Goal: Information Seeking & Learning: Find specific fact

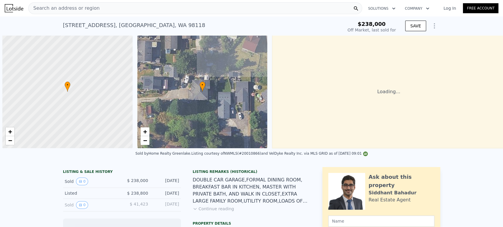
scroll to position [0, 2]
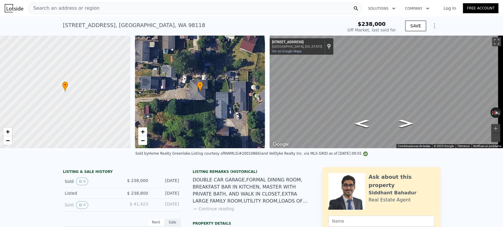
click at [162, 5] on div "Search an address or region" at bounding box center [195, 8] width 334 height 12
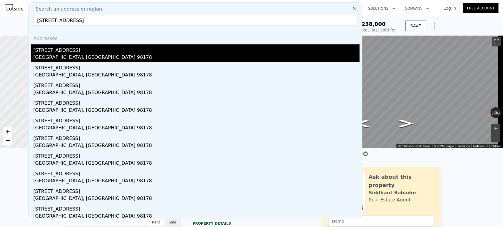
type input "[STREET_ADDRESS]"
click at [85, 57] on div "[GEOGRAPHIC_DATA], [GEOGRAPHIC_DATA] 98178" at bounding box center [196, 58] width 326 height 8
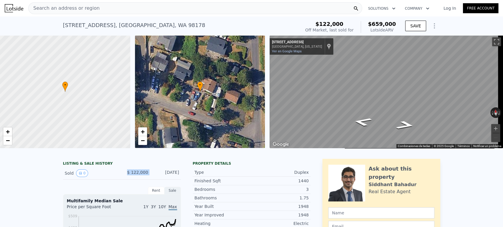
drag, startPoint x: 127, startPoint y: 176, endPoint x: 151, endPoint y: 179, distance: 24.0
click at [151, 179] on div "Sold 0 $ 122,000 [DATE]" at bounding box center [122, 173] width 118 height 13
copy span "$ 122,000"
drag, startPoint x: 181, startPoint y: 176, endPoint x: 154, endPoint y: 176, distance: 27.7
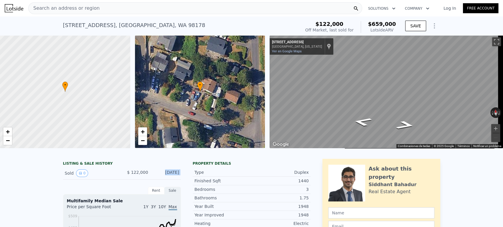
copy div "[DATE]"
drag, startPoint x: 371, startPoint y: 22, endPoint x: 396, endPoint y: 30, distance: 25.6
click at [396, 30] on div "$122,000 Off Market, last sold for $659,000 Lotside ARV" at bounding box center [350, 27] width 95 height 16
drag, startPoint x: 321, startPoint y: 23, endPoint x: 351, endPoint y: 24, distance: 30.7
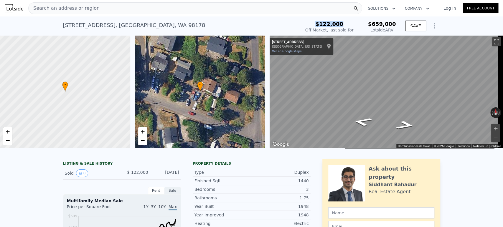
click at [351, 24] on div "$122,000" at bounding box center [329, 24] width 48 height 6
drag, startPoint x: 369, startPoint y: 24, endPoint x: 395, endPoint y: 29, distance: 26.4
click at [395, 29] on div "$122,000 Off Market, last sold for $659,000 Lotside ARV" at bounding box center [350, 27] width 95 height 16
copy div "$659,000 Lotside ARV"
click at [368, 22] on div "$659,000 Lotside ARV" at bounding box center [378, 27] width 35 height 12
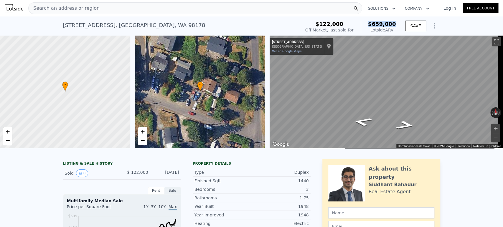
drag, startPoint x: 371, startPoint y: 23, endPoint x: 396, endPoint y: 24, distance: 24.5
click at [396, 24] on div "$122,000 Off Market, last sold for $659,000 Lotside ARV" at bounding box center [350, 27] width 95 height 16
copy span "$659,000"
drag, startPoint x: 196, startPoint y: 156, endPoint x: 212, endPoint y: 155, distance: 16.5
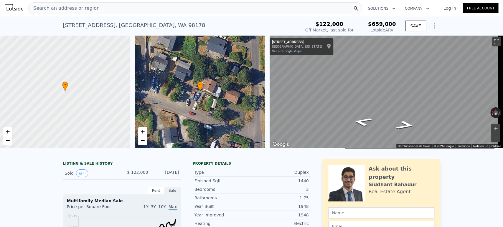
click at [212, 154] on div at bounding box center [251, 151] width 503 height 6
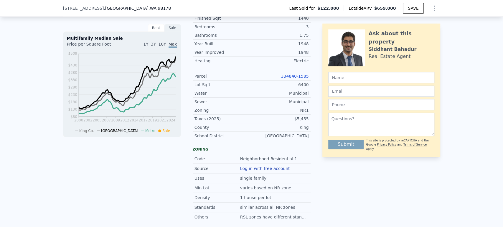
scroll to position [161, 0]
click at [292, 78] on link "334840-1585" at bounding box center [295, 75] width 28 height 5
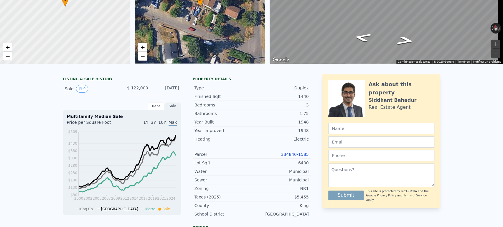
scroll to position [2, 0]
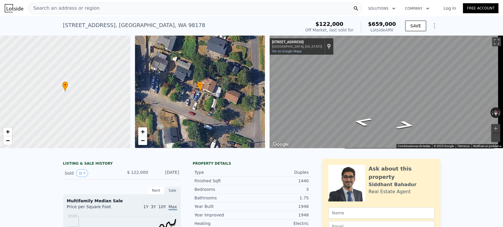
click at [201, 9] on div "Search an address or region" at bounding box center [195, 8] width 334 height 12
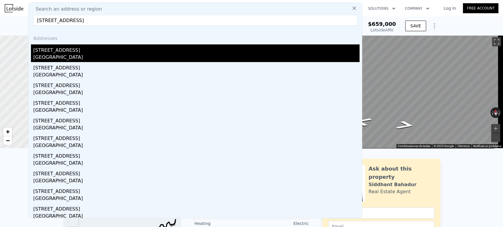
type input "[STREET_ADDRESS]"
click at [75, 55] on div "[GEOGRAPHIC_DATA]" at bounding box center [196, 58] width 326 height 8
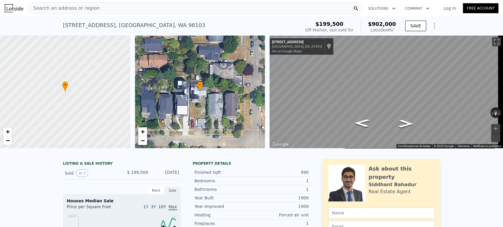
click at [155, 12] on div "Search an address or region" at bounding box center [195, 8] width 334 height 12
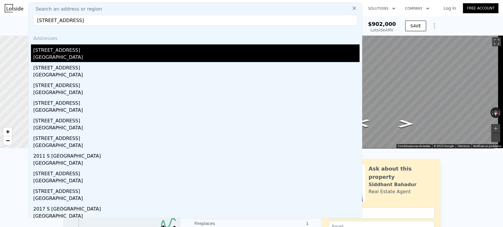
type input "[STREET_ADDRESS]"
click at [70, 55] on div "[GEOGRAPHIC_DATA]" at bounding box center [196, 58] width 326 height 8
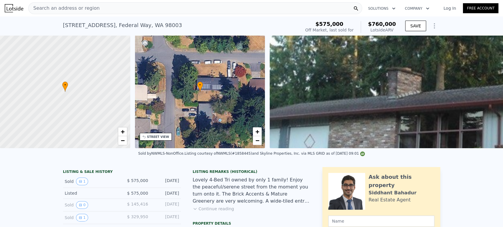
click at [203, 10] on div "Search an address or region" at bounding box center [195, 8] width 334 height 12
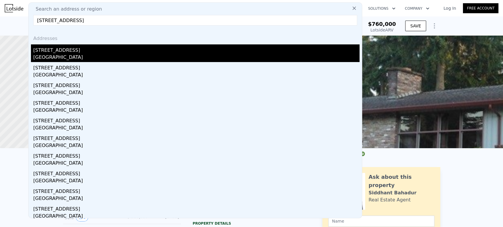
type input "[STREET_ADDRESS]"
click at [117, 55] on div "[GEOGRAPHIC_DATA]" at bounding box center [196, 58] width 326 height 8
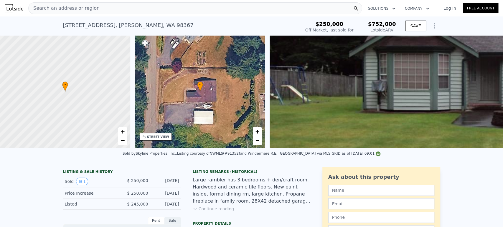
click at [174, 6] on div "Search an address or region" at bounding box center [195, 8] width 334 height 12
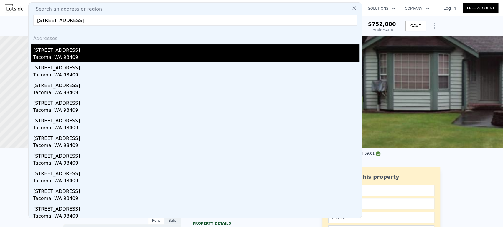
type input "[STREET_ADDRESS]"
click at [108, 53] on div "[STREET_ADDRESS]" at bounding box center [196, 48] width 326 height 9
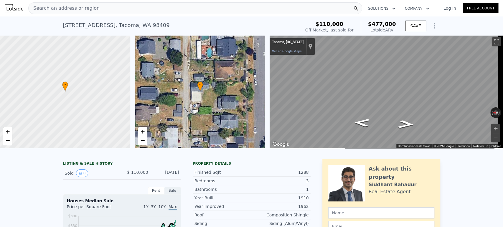
click at [175, 7] on div "Search an address or region" at bounding box center [195, 8] width 334 height 12
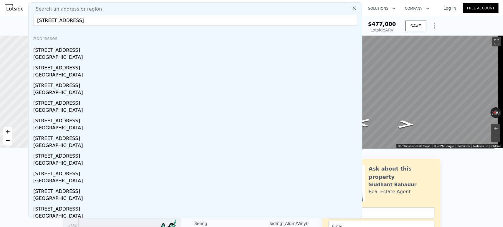
type input "[STREET_ADDRESS]"
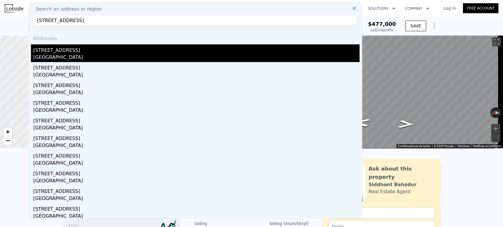
click at [103, 49] on div "[STREET_ADDRESS]" at bounding box center [196, 48] width 326 height 9
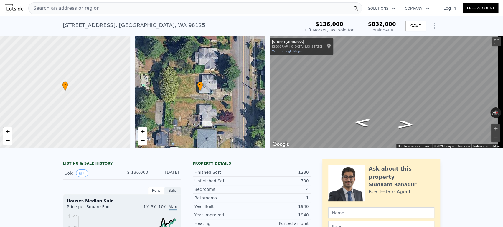
click at [154, 9] on div "Search an address or region" at bounding box center [195, 8] width 334 height 12
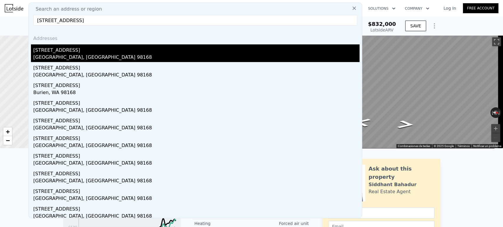
type input "[STREET_ADDRESS]"
click at [98, 51] on div "[STREET_ADDRESS]" at bounding box center [196, 48] width 326 height 9
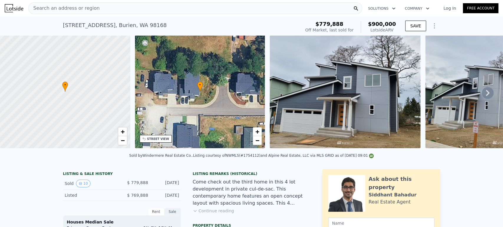
click at [482, 95] on icon at bounding box center [488, 93] width 12 height 12
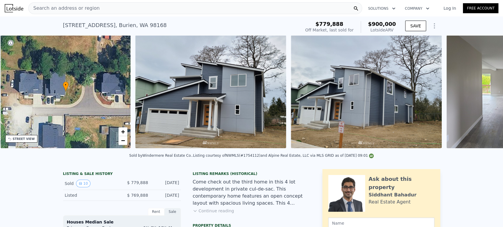
scroll to position [0, 137]
click at [481, 96] on img at bounding box center [511, 91] width 130 height 113
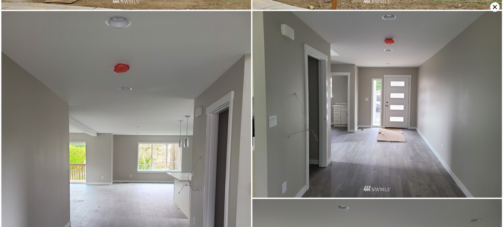
scroll to position [186, 0]
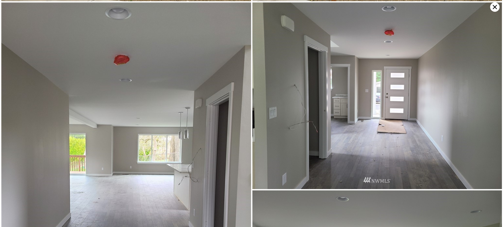
click at [495, 9] on icon at bounding box center [494, 6] width 9 height 9
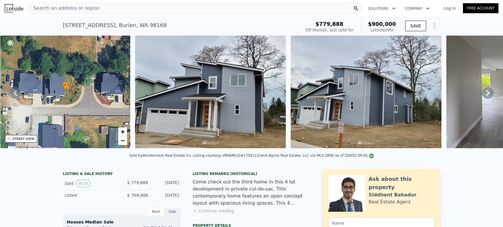
click at [134, 10] on div "Search an address or region" at bounding box center [195, 8] width 334 height 12
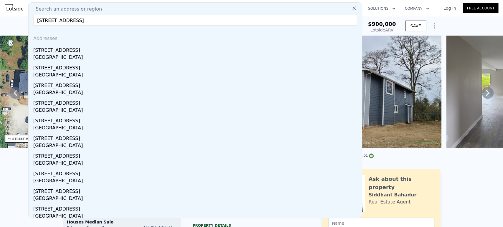
type input "[STREET_ADDRESS]"
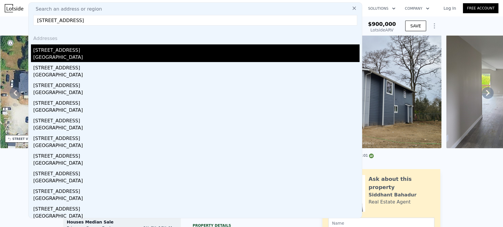
click at [75, 51] on div "[STREET_ADDRESS]" at bounding box center [196, 48] width 326 height 9
type input "1.5"
type input "3"
type input "1560"
type input "2590"
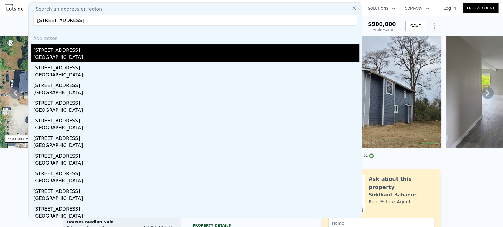
type input "4800"
type input "11022"
type input "$ 850,000"
type input "5"
type input "$ 532,235"
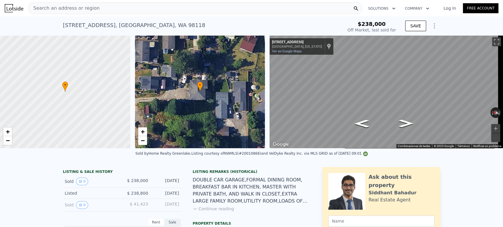
click at [158, 4] on div "Search an address or region" at bounding box center [195, 8] width 334 height 12
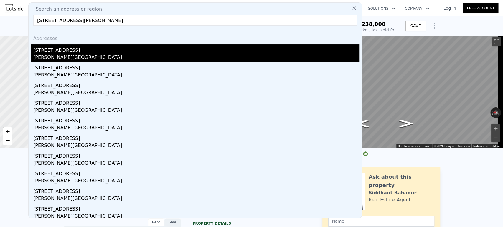
type input "[STREET_ADDRESS][PERSON_NAME]"
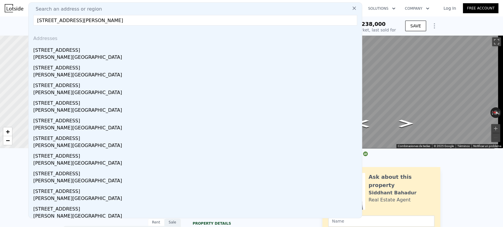
click at [57, 55] on div "[PERSON_NAME][GEOGRAPHIC_DATA]" at bounding box center [196, 58] width 326 height 8
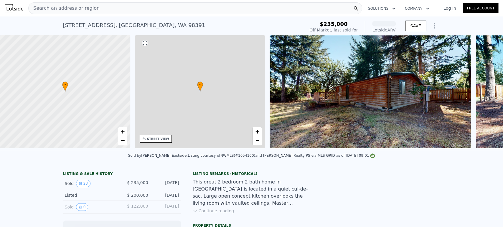
scroll to position [0, 137]
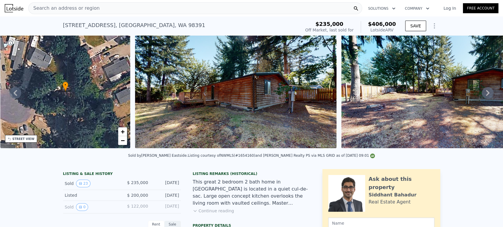
click at [484, 95] on icon at bounding box center [488, 93] width 12 height 12
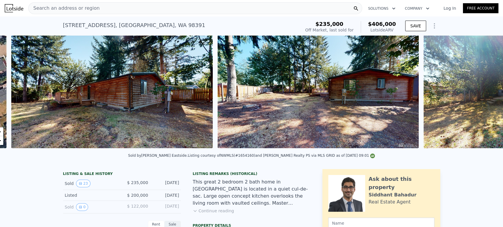
scroll to position [0, 270]
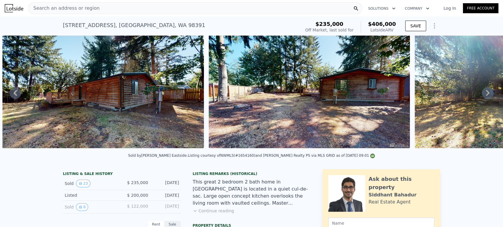
click at [483, 98] on icon at bounding box center [488, 93] width 12 height 12
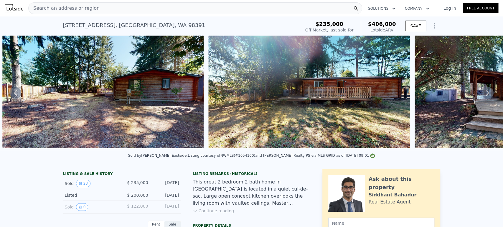
click at [483, 98] on icon at bounding box center [488, 93] width 12 height 12
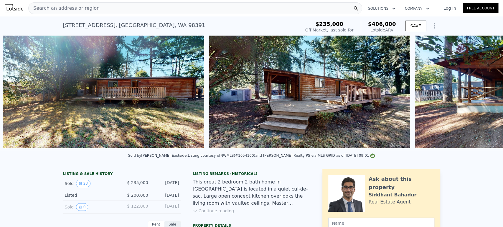
scroll to position [0, 682]
click at [483, 97] on icon at bounding box center [488, 93] width 12 height 12
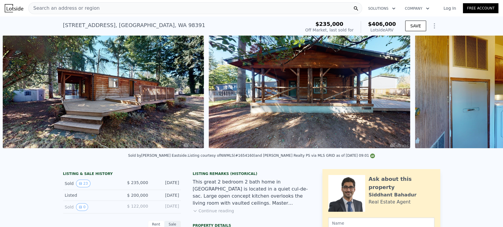
scroll to position [0, 888]
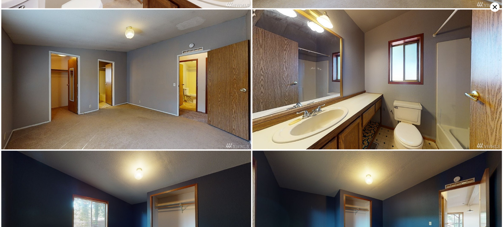
scroll to position [1120, 0]
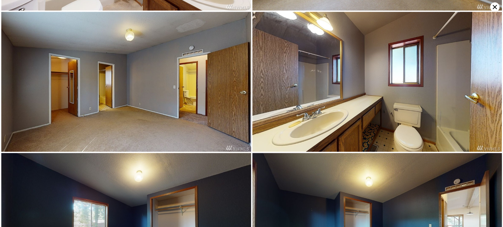
click at [493, 9] on icon at bounding box center [494, 6] width 9 height 9
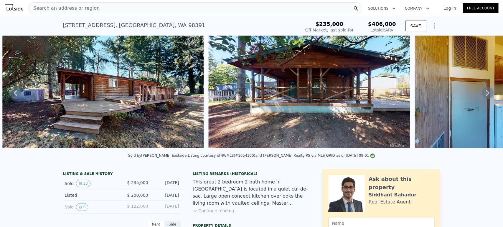
click at [179, 6] on div "Search an address or region" at bounding box center [195, 8] width 334 height 12
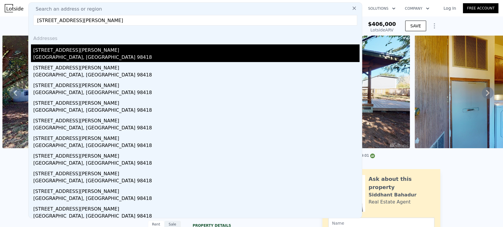
type input "[STREET_ADDRESS][PERSON_NAME]"
click at [132, 48] on div "[STREET_ADDRESS][PERSON_NAME]" at bounding box center [196, 48] width 326 height 9
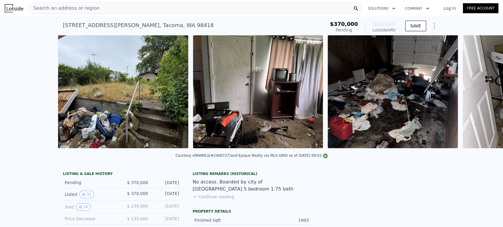
scroll to position [0, 944]
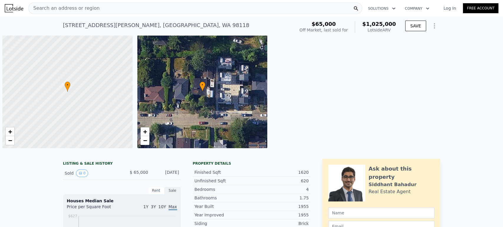
scroll to position [0, 2]
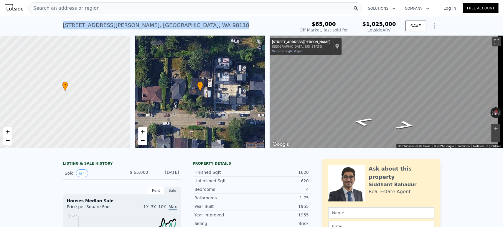
drag, startPoint x: 156, startPoint y: 23, endPoint x: 60, endPoint y: 17, distance: 97.1
click at [60, 17] on div "[STREET_ADDRESS][PERSON_NAME] Sold [DATE] for $65k (~ARV $1.025m ) $65,000 Off …" at bounding box center [251, 25] width 503 height 19
copy div "[STREET_ADDRESS][PERSON_NAME]"
click at [249, 29] on div "3526 S Dawson St , Seattle , WA 98118 Sold May 1983 for $65k (~ARV $1.025m )" at bounding box center [177, 27] width 229 height 16
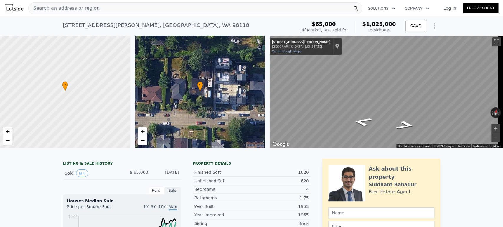
click at [103, 8] on div "Search an address or region" at bounding box center [195, 8] width 334 height 12
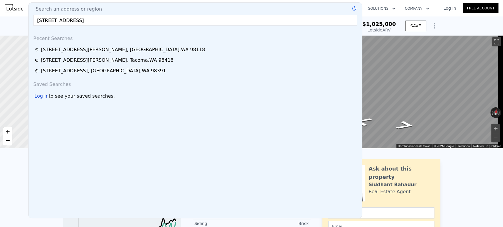
type input "3905 169th Street Ct E Tacoma, WA 98446, Pierce County"
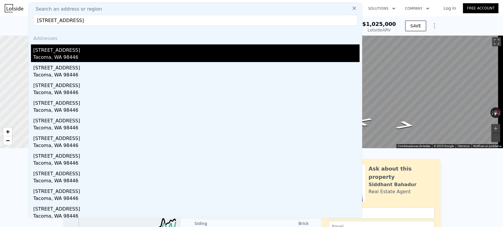
click at [82, 49] on div "3905 169th Street Ct E" at bounding box center [196, 48] width 326 height 9
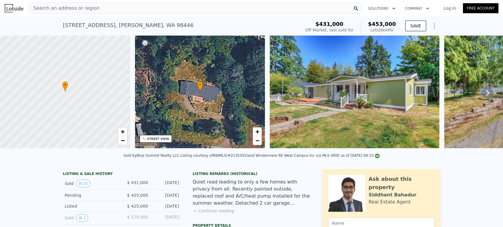
click at [100, 8] on div "Search an address or region" at bounding box center [195, 8] width 334 height 12
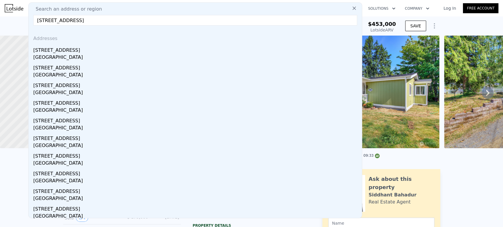
type input "1712 186th Ave E Lake Tapps, WA 98391, Pierce County"
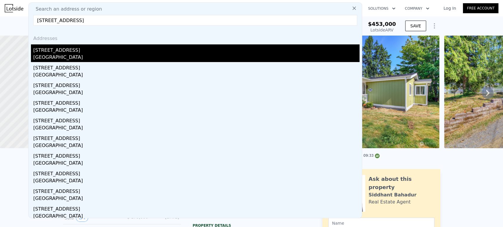
click at [80, 53] on div "1712 186th Ave E" at bounding box center [196, 48] width 326 height 9
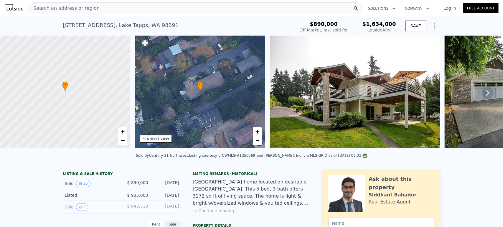
click at [202, 7] on div "Search an address or region" at bounding box center [195, 8] width 334 height 12
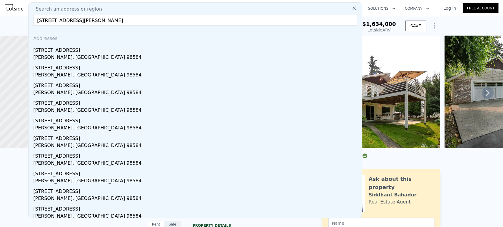
type input "181 E Olde Lyme Road Shelton, WA 98584, Mason County"
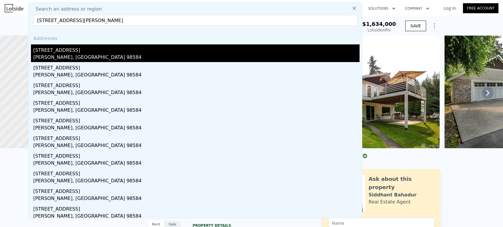
click at [94, 47] on div "181 E Olde Lyme Rd" at bounding box center [196, 48] width 326 height 9
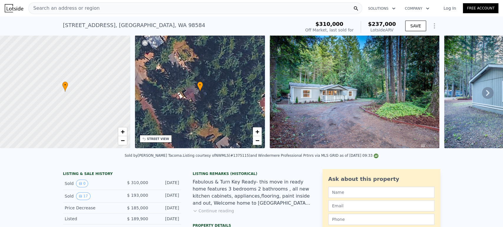
click at [175, 10] on div "Search an address or region" at bounding box center [195, 8] width 334 height 12
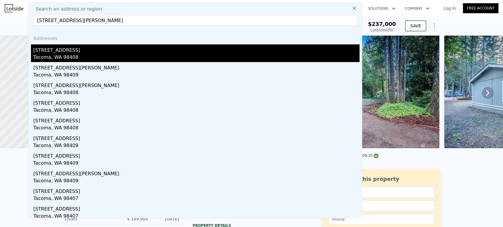
type input "6020 S Lawrence St Tacoma, WA 98408, Pierce County"
click at [141, 49] on div "6020 A St" at bounding box center [196, 48] width 326 height 9
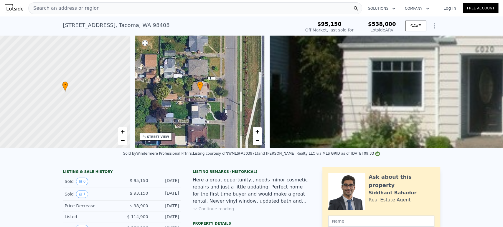
click at [169, 6] on div "Search an address or region" at bounding box center [195, 8] width 334 height 12
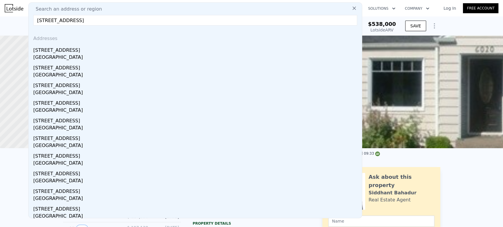
type input "4918 97th Ave Ct W University Place, WA 98467, Pierce County"
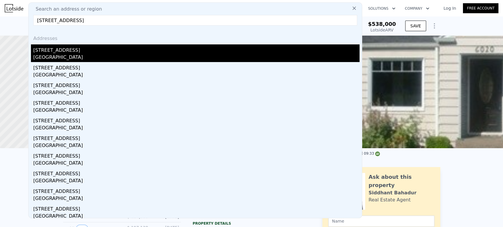
click at [113, 47] on div "4918 97th Avenue Ct W" at bounding box center [196, 48] width 326 height 9
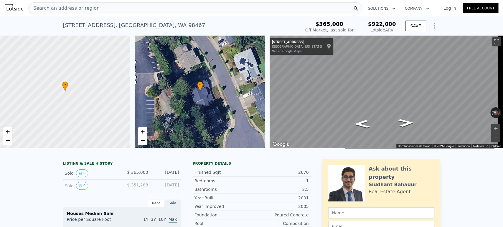
click at [189, 7] on div "Search an address or region" at bounding box center [195, 8] width 334 height 12
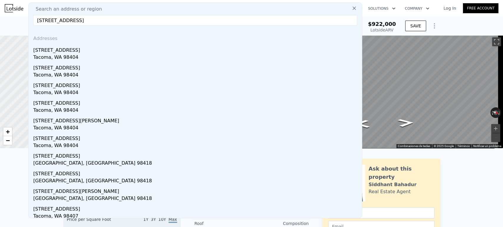
type input "3609 East G Street Tacoma, WA 98404, Pierce County"
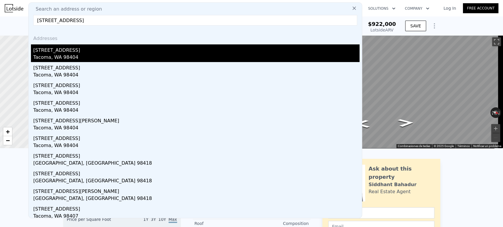
click at [164, 49] on div "3609 E L St" at bounding box center [196, 48] width 326 height 9
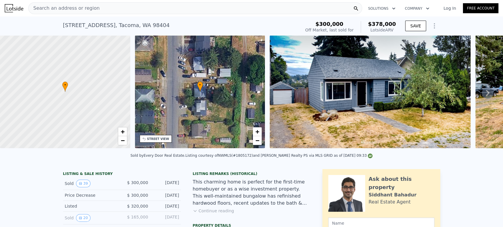
click at [200, 9] on div "Search an address or region" at bounding box center [195, 8] width 334 height 12
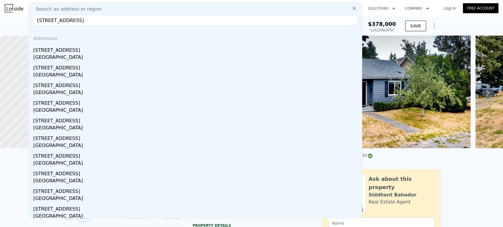
click at [236, 22] on input "1424 S 272nd St Des Moines, WA 98198, King County" at bounding box center [195, 20] width 324 height 11
type input "1424 S 272nd St Des Moines, WA 98198, King County"
click at [238, 13] on div "Search an address or region 1424 S 272nd St Des Moines, WA 98198, King County A…" at bounding box center [195, 110] width 334 height 216
click at [351, 8] on icon at bounding box center [354, 8] width 6 height 6
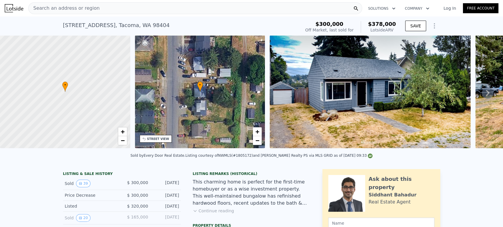
click at [194, 9] on div "Search an address or region" at bounding box center [195, 8] width 334 height 12
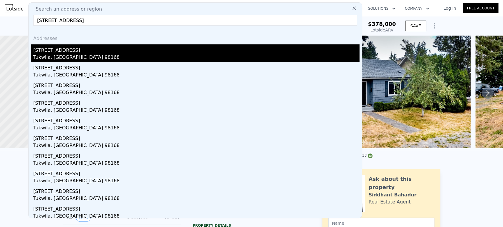
type input "12623 42nd Ave S Tukwila, WA 98168, King County"
click at [128, 48] on div "12623 42nd Ave S" at bounding box center [196, 48] width 326 height 9
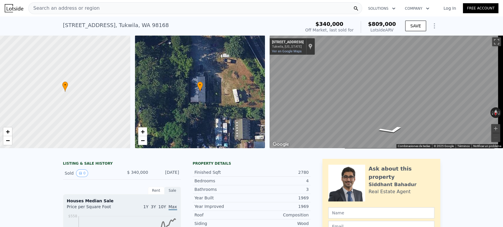
click at [194, 6] on div "Search an address or region" at bounding box center [195, 8] width 334 height 12
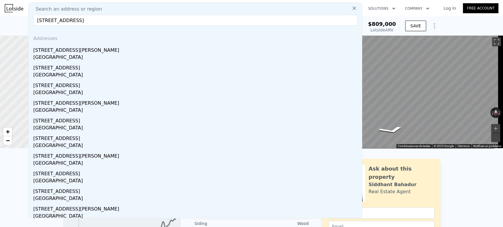
type input "19005 Richmond Beach Dr NW Shoreline, WA 98177, King County"
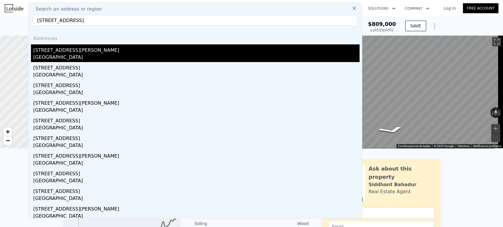
click at [126, 53] on div "19005 Richmond Beach Dr NW" at bounding box center [196, 48] width 326 height 9
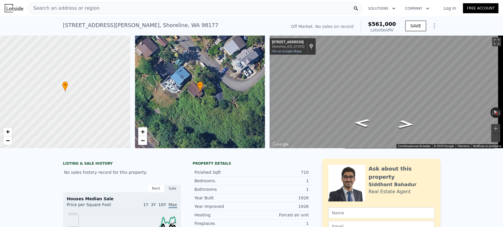
click at [190, 11] on div "Search an address or region" at bounding box center [195, 8] width 334 height 12
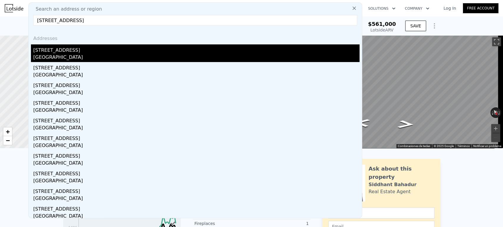
type input "42631 May Creek Rd Gold Bar, WA 98251, Snohomish County"
click at [98, 54] on div "Gold Bar, WA 98251" at bounding box center [196, 58] width 326 height 8
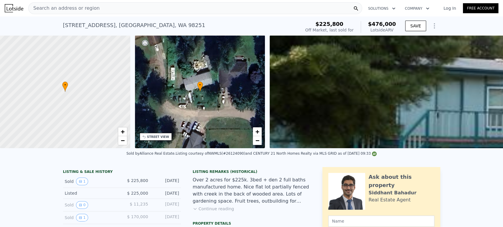
click at [240, 6] on div "Search an address or region" at bounding box center [195, 8] width 334 height 12
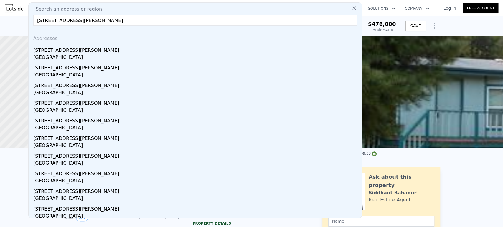
type input "2405 S Bennett St, Seattle, WA 98108"
click at [173, 46] on div "2405 S Bennett St" at bounding box center [196, 48] width 326 height 9
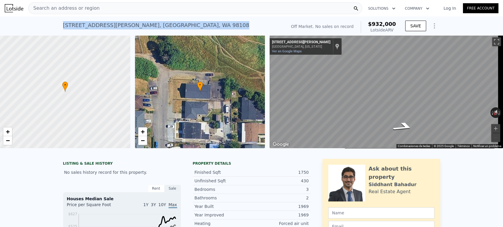
drag, startPoint x: 172, startPoint y: 23, endPoint x: 42, endPoint y: 29, distance: 130.3
click at [42, 29] on div "2405 S Bennett St , Seattle , WA 98108 No sales on record (~ARV $932k ) Off Mar…" at bounding box center [251, 25] width 503 height 19
copy div "2405 S Bennett St , Seattle , WA 98108"
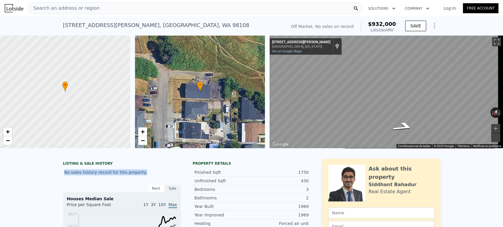
drag, startPoint x: 60, startPoint y: 176, endPoint x: 136, endPoint y: 179, distance: 76.0
click at [136, 178] on div "No sales history record for this property." at bounding box center [122, 172] width 118 height 11
copy div "No sales history record for this property."
drag, startPoint x: 381, startPoint y: 28, endPoint x: 394, endPoint y: 34, distance: 14.2
click at [394, 34] on div "Off Market. No sales on record $932,000 Lotside ARV" at bounding box center [343, 27] width 110 height 16
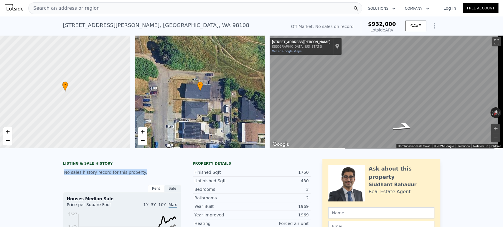
copy div "$932,000 Lotside ARV"
click at [108, 10] on div "Search an address or region" at bounding box center [195, 8] width 334 height 12
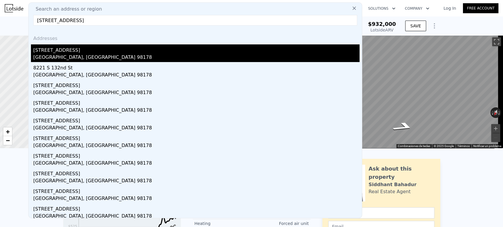
type input "8043 South 132nd Street Seattle, WA 98178, King County"
click at [108, 57] on div "Renton, WA 98178" at bounding box center [196, 58] width 326 height 8
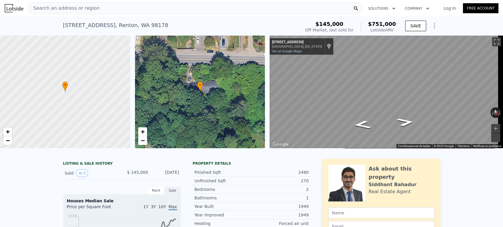
click at [242, 11] on div "Search an address or region" at bounding box center [195, 8] width 334 height 12
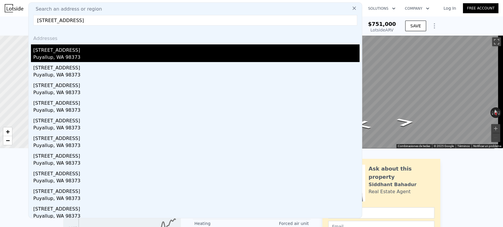
type input "12333 59th Ave E Puyallup, WA 98373, Pierce County"
click at [172, 47] on div "12333 59th Ave E" at bounding box center [196, 48] width 326 height 9
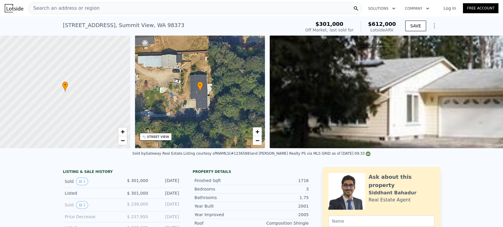
click at [196, 8] on div "Search an address or region" at bounding box center [195, 8] width 334 height 12
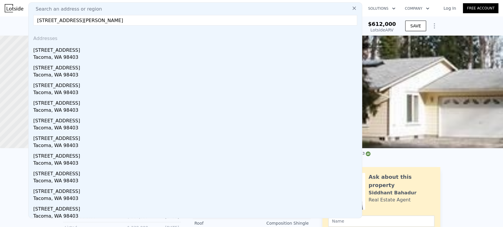
type input "902 N. Sheridan Avenue Tacoma, WA 98403, Pierce County"
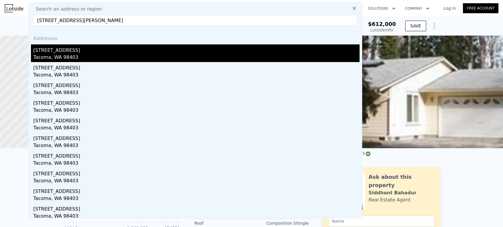
click at [80, 52] on div "902 N Sheridan Ave" at bounding box center [196, 48] width 326 height 9
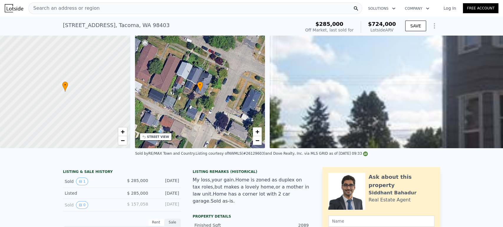
click at [226, 7] on div "Search an address or region" at bounding box center [195, 8] width 334 height 12
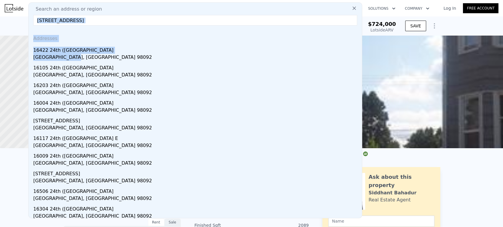
drag, startPoint x: 141, startPoint y: 54, endPoint x: 279, endPoint y: 11, distance: 144.3
click at [279, 11] on div "Search an address or region 15324se344th St Auburn, WA 98092, King County Addre…" at bounding box center [195, 110] width 334 height 216
click at [278, 14] on div "Search an address or region 15324se344th St Auburn, WA 98092, King County Addre…" at bounding box center [195, 110] width 334 height 216
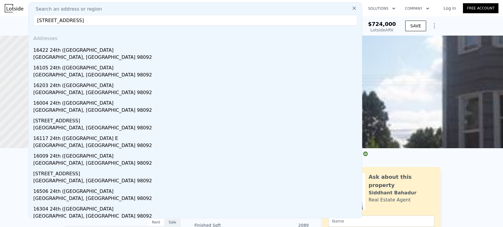
click at [54, 19] on input "15324se344th St Auburn, WA 98092, King County" at bounding box center [195, 20] width 324 height 11
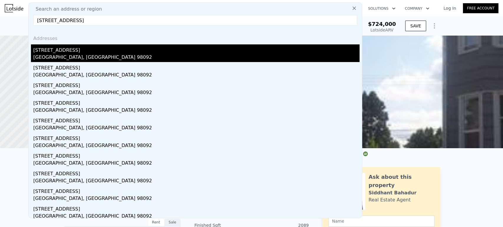
type input "15324 se 344th St Auburn, WA 98092, King County"
click at [56, 49] on div "15324 SE 344th St" at bounding box center [196, 48] width 326 height 9
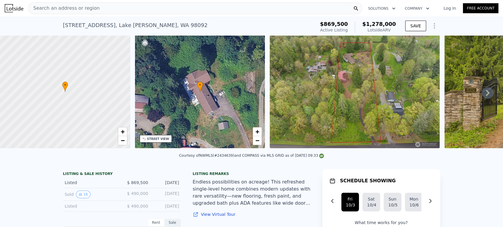
drag, startPoint x: 59, startPoint y: 189, endPoint x: 182, endPoint y: 187, distance: 123.7
copy div "Listed $ 869,500 Sep 17, 2025"
drag, startPoint x: 329, startPoint y: 21, endPoint x: 355, endPoint y: 27, distance: 26.0
click at [355, 27] on div "$869,500 Active Listing $1,278,000 Lotside ARV" at bounding box center [358, 27] width 80 height 16
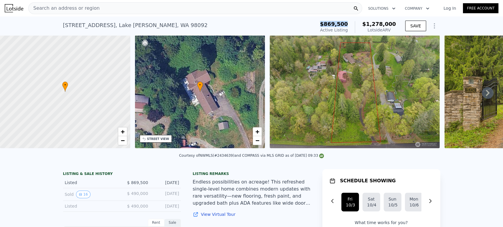
drag, startPoint x: 365, startPoint y: 20, endPoint x: 395, endPoint y: 30, distance: 32.0
click at [395, 30] on div "$869,500 Active Listing $1,278,000 Lotside ARV" at bounding box center [358, 27] width 80 height 16
copy div "$1,278,000 Lotside ARV"
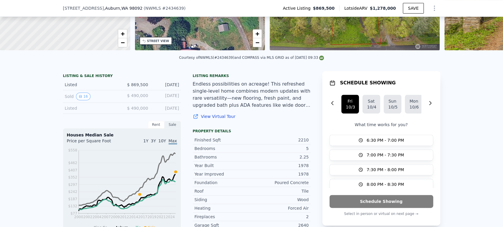
scroll to position [129, 0]
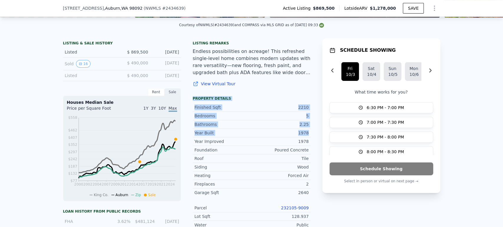
drag, startPoint x: 187, startPoint y: 103, endPoint x: 311, endPoint y: 138, distance: 129.4
click at [311, 138] on div "LISTING & SALE HISTORY Listed $ 869,500 Sep 17, 2025 Sold 16 $ 490,000 Mar 31, …" at bounding box center [251, 171] width 377 height 264
copy div "Property details Finished Sqft 2210 Bedrooms 5 Bathrooms 2.25 Year Built 1978"
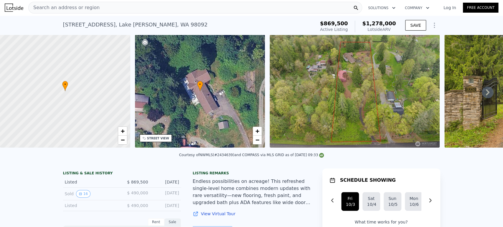
scroll to position [0, 0]
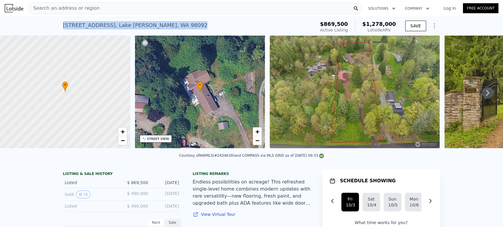
drag, startPoint x: 193, startPoint y: 27, endPoint x: 60, endPoint y: 28, distance: 132.6
click at [63, 28] on div "15324 SE 344th St , Lake Holm , WA 98092 Active at $869,500 (~ARV $1.278m )" at bounding box center [188, 27] width 250 height 16
copy div "15324 SE 344th St , Lake Holm , WA 98092"
click at [482, 96] on icon at bounding box center [488, 93] width 12 height 12
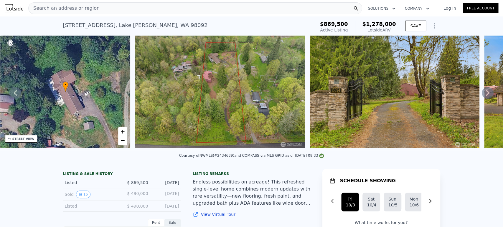
click at [482, 96] on icon at bounding box center [488, 93] width 12 height 12
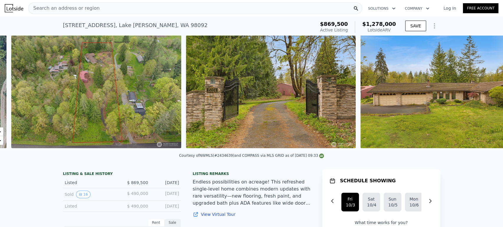
scroll to position [0, 270]
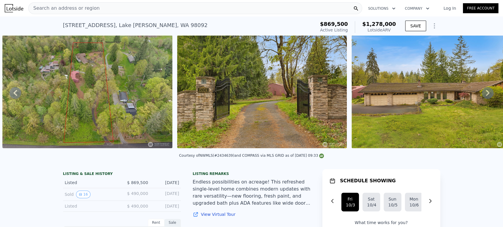
click at [482, 96] on icon at bounding box center [488, 93] width 12 height 12
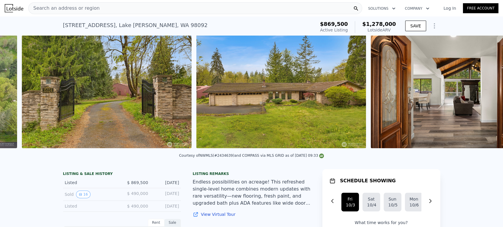
scroll to position [0, 444]
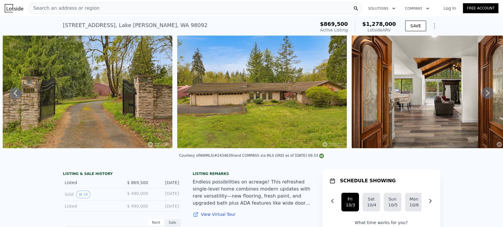
click at [482, 96] on icon at bounding box center [488, 93] width 12 height 12
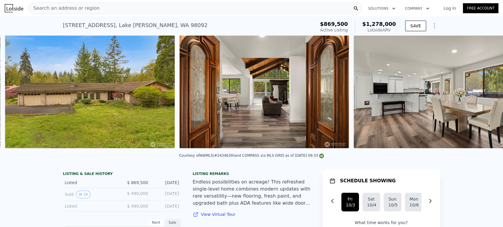
scroll to position [0, 618]
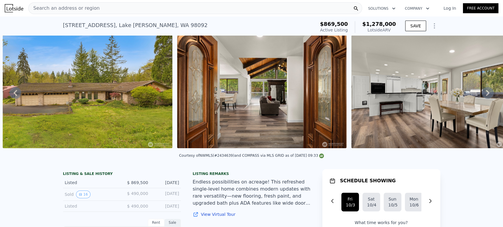
click at [485, 92] on icon at bounding box center [488, 93] width 12 height 12
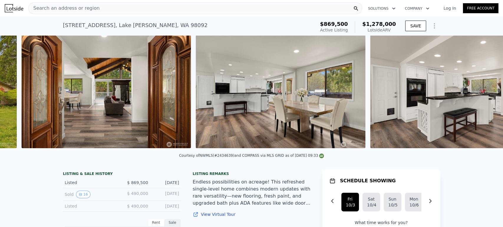
scroll to position [0, 793]
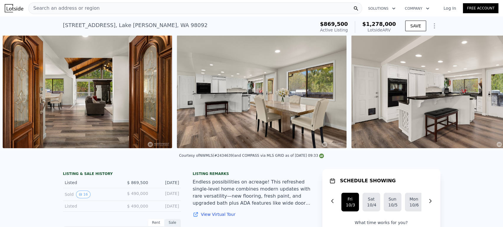
click at [485, 92] on img at bounding box center [436, 91] width 170 height 113
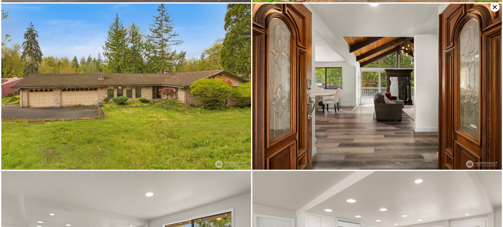
scroll to position [166, 0]
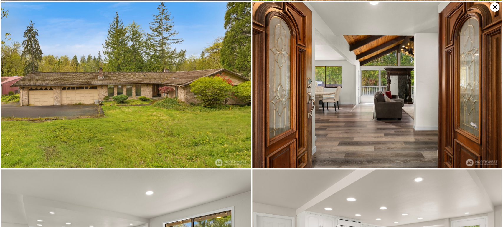
click at [495, 10] on icon at bounding box center [494, 6] width 9 height 9
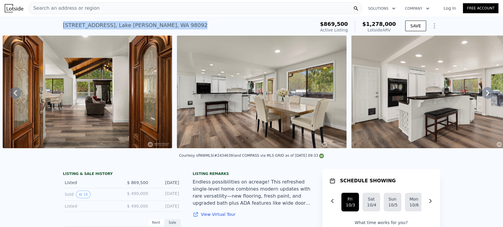
drag, startPoint x: 167, startPoint y: 26, endPoint x: 60, endPoint y: 25, distance: 107.8
click at [60, 25] on div "15324 SE 344th St , Lake Holm , WA 98092 Active at $869,500 (~ARV $1.278m ) $86…" at bounding box center [251, 25] width 503 height 19
copy div "15324 SE 344th St , Lake Holm , WA 98092"
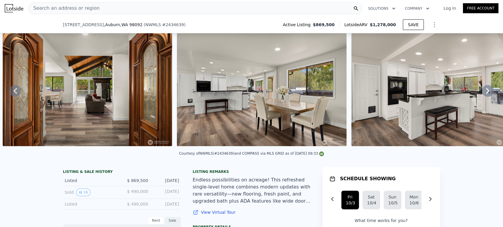
scroll to position [227, 0]
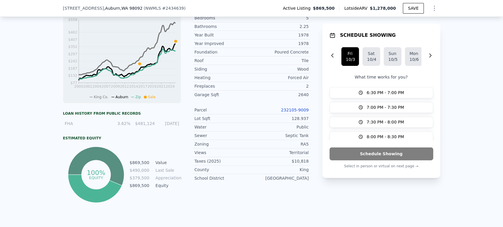
click at [304, 112] on link "232105-9009" at bounding box center [295, 110] width 28 height 5
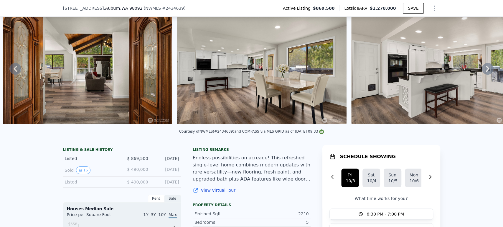
scroll to position [31, 0]
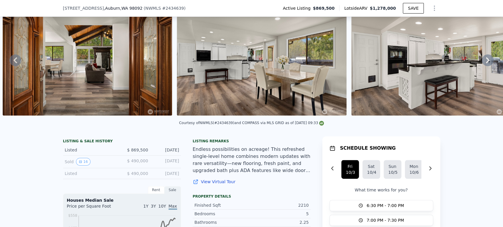
drag, startPoint x: 123, startPoint y: 166, endPoint x: 179, endPoint y: 166, distance: 56.6
copy div "$ 490,000 Mar 31, 2016"
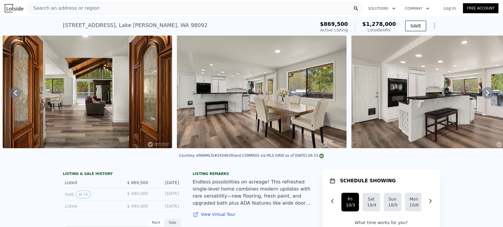
scroll to position [0, 0]
click at [19, 95] on icon at bounding box center [15, 93] width 12 height 12
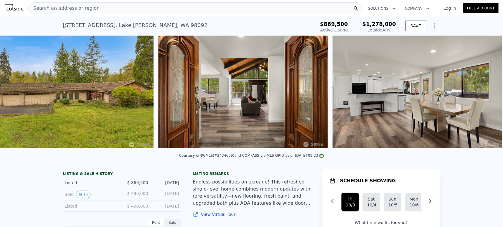
scroll to position [0, 618]
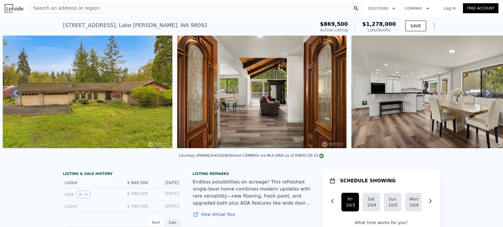
click at [19, 95] on icon at bounding box center [15, 93] width 12 height 12
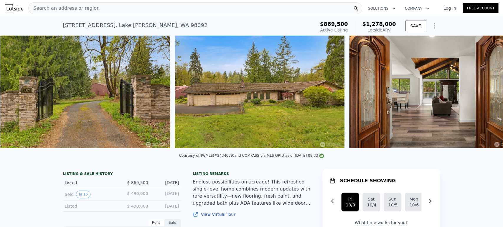
scroll to position [0, 444]
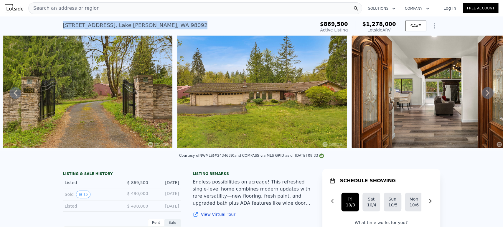
drag, startPoint x: 176, startPoint y: 26, endPoint x: 59, endPoint y: 19, distance: 117.4
click at [59, 19] on div "15324 SE 344th St , Lake Holm , WA 98092 Active at $869,500 (~ARV $1.278m ) $86…" at bounding box center [251, 25] width 503 height 19
click at [178, 24] on div "15324 SE 344th St , Lake Holm , WA 98092 Active at $869,500 (~ARV $1.278m )" at bounding box center [188, 27] width 250 height 16
click at [178, 25] on div "15324 SE 344th St , Lake Holm , WA 98092 Active at $869,500 (~ARV $1.278m )" at bounding box center [188, 27] width 250 height 16
click at [146, 9] on div "Search an address or region" at bounding box center [195, 8] width 334 height 12
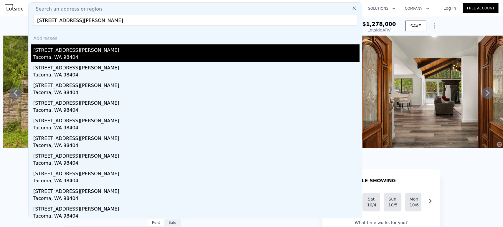
type input "2212 E Wright Ave Tacoma, WA 98404, Pierce County"
click at [132, 51] on div "2212 E Wright Ave" at bounding box center [196, 48] width 326 height 9
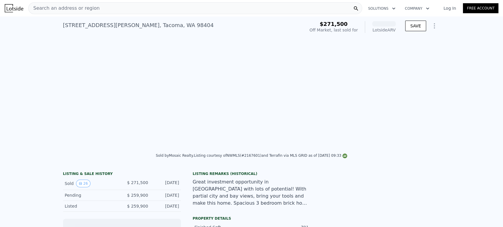
scroll to position [0, 404]
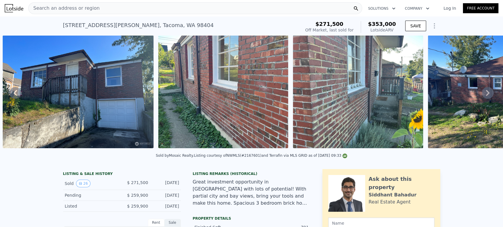
click at [193, 7] on div "Search an address or region" at bounding box center [195, 8] width 334 height 12
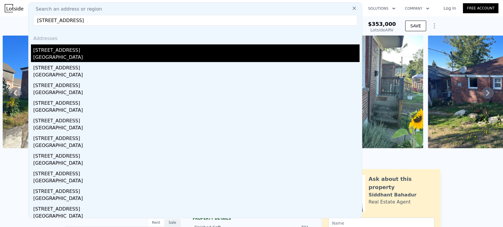
type input "710 204th Ave E Lake Tapps, WA 98391, Pierce County"
click at [147, 54] on div "Lake Tapps, WA 98391" at bounding box center [196, 58] width 326 height 8
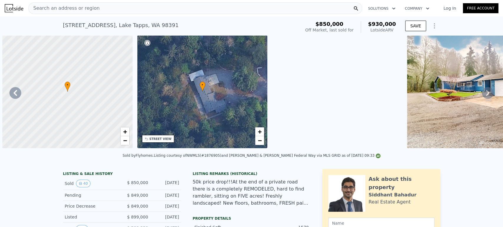
scroll to position [0, 404]
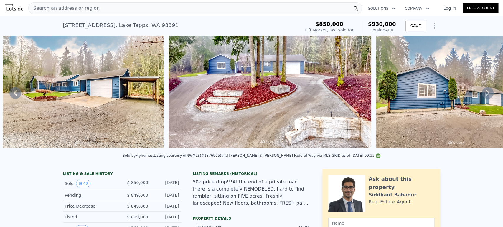
click at [151, 6] on div "Search an address or region" at bounding box center [195, 8] width 334 height 12
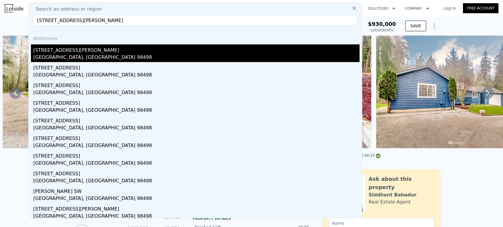
type input "14321 W Thorne Ln SW Lakewood, WA 98498, Pierce County"
click at [104, 53] on div "14321 W Thorne Ln SW" at bounding box center [196, 48] width 326 height 9
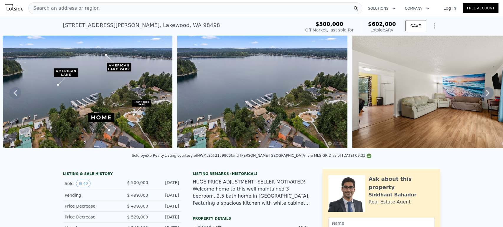
click at [177, 7] on div "Search an address or region" at bounding box center [195, 8] width 334 height 12
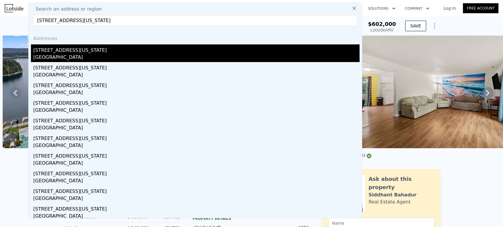
type input "21212 Virginia Ave NE Kingston, WA 98346, Kitsap County"
click at [101, 54] on div "Kingston, WA 98346" at bounding box center [196, 58] width 326 height 8
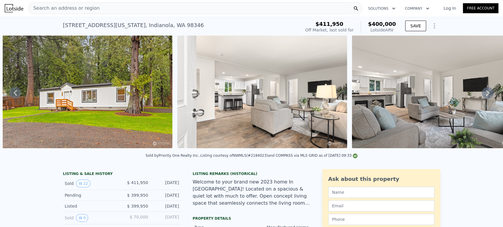
click at [118, 6] on div "Search an address or region" at bounding box center [195, 8] width 334 height 12
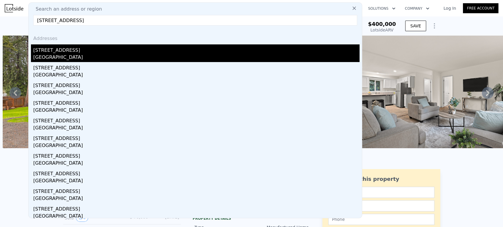
type input "7497 Woodridge Ln NW Bremerton, WA 98311, Kitsap County"
click at [99, 50] on div "7497 Woodridge Ln NW" at bounding box center [196, 48] width 326 height 9
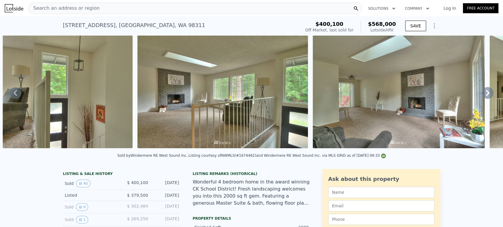
click at [155, 14] on div "Search an address or region Solutions Company Open main menu Log In Free Account" at bounding box center [251, 8] width 493 height 14
click at [156, 11] on div "Search an address or region" at bounding box center [195, 8] width 334 height 12
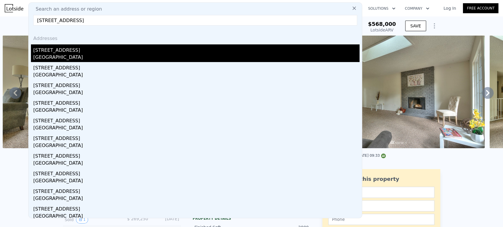
type input "3527 289th Ave NE Redmond, WA 98053, King County"
click at [91, 45] on div "3527 289th Ave NE" at bounding box center [196, 48] width 326 height 9
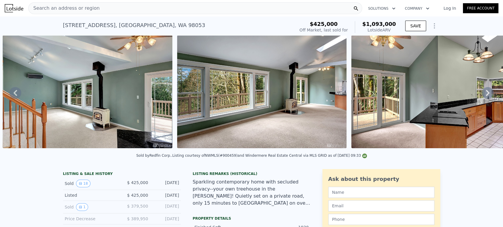
click at [482, 97] on icon at bounding box center [488, 93] width 12 height 12
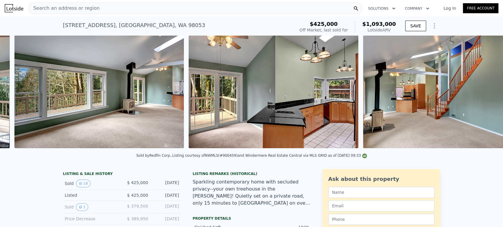
click at [478, 97] on img at bounding box center [448, 91] width 170 height 113
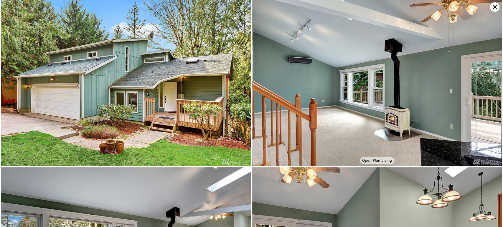
scroll to position [0, 579]
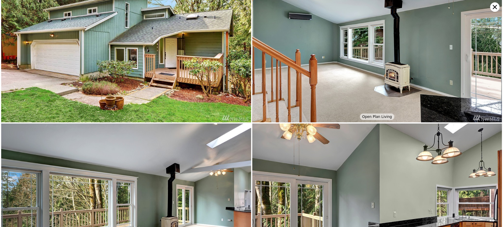
scroll to position [0, 0]
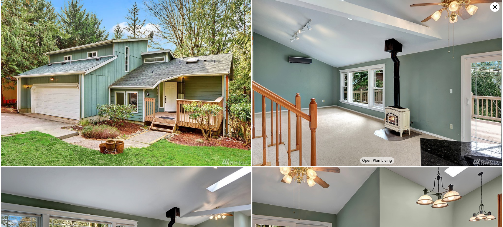
click at [492, 7] on icon at bounding box center [494, 6] width 9 height 9
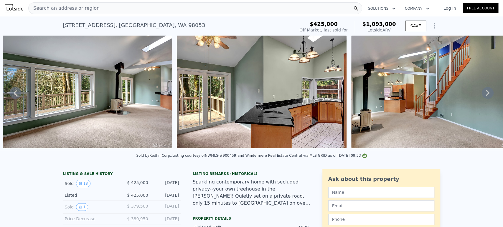
click at [192, 9] on div "Search an address or region" at bounding box center [195, 8] width 334 height 12
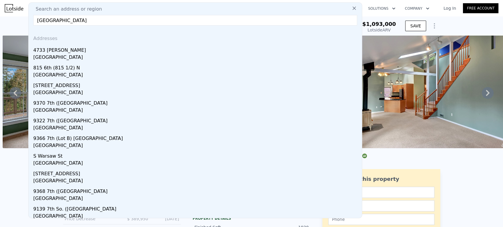
click at [37, 19] on input "King County, Seattle, WA 98108" at bounding box center [195, 20] width 324 height 11
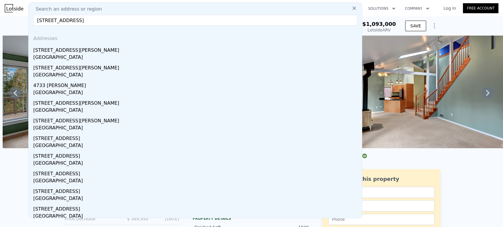
click at [124, 20] on input "9099 King County, Seattle, WA 98108" at bounding box center [195, 20] width 324 height 11
paste input "919 Des Moines Memorial Dr S"
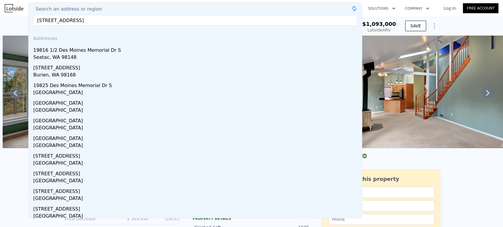
paste input "King County, Seattle, WA 98108"
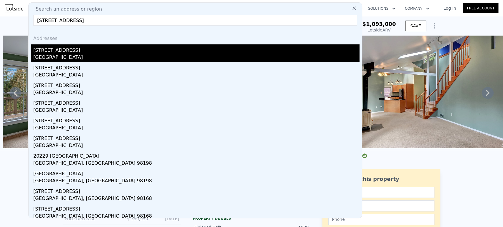
type input "9919 Des Moines Memorial Dr S King County, Seattle, WA 98108"
click at [88, 50] on div "9909 Des Moines Memorial Dr" at bounding box center [196, 48] width 326 height 9
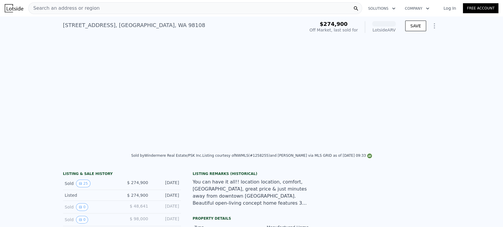
scroll to position [0, 539]
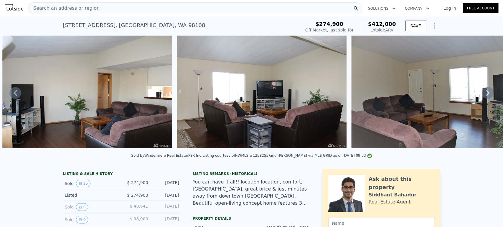
click at [482, 95] on icon at bounding box center [488, 93] width 12 height 12
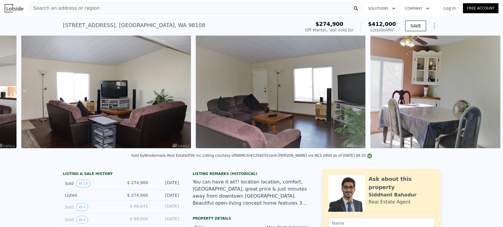
scroll to position [0, 714]
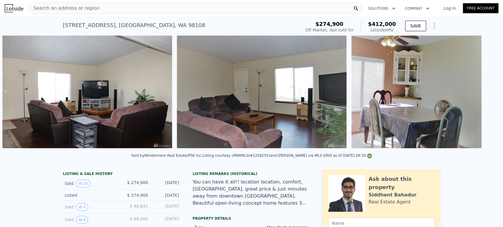
click at [481, 95] on img at bounding box center [416, 91] width 130 height 113
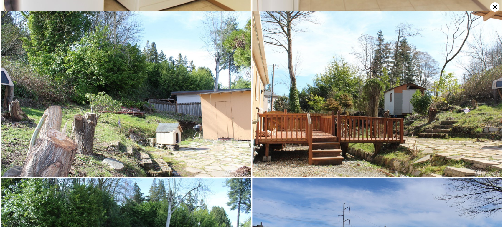
scroll to position [2125, 0]
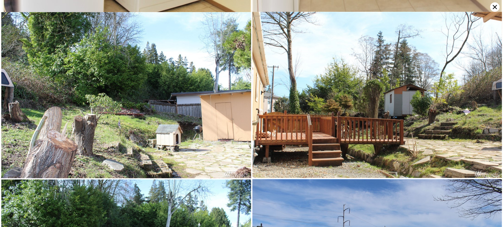
click at [496, 6] on icon at bounding box center [494, 6] width 9 height 9
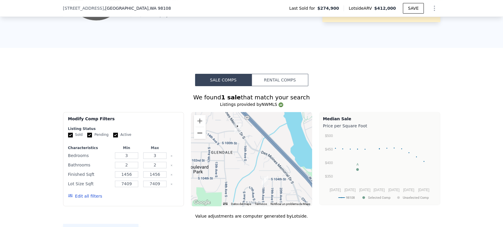
scroll to position [456, 0]
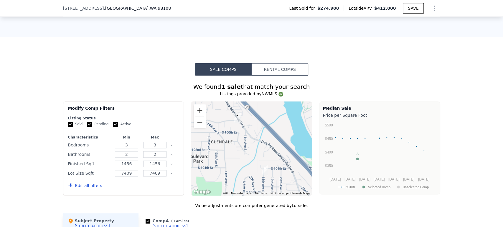
click at [194, 115] on button "Ampliar" at bounding box center [200, 111] width 12 height 12
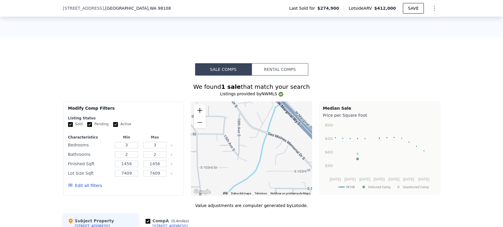
click at [194, 115] on button "Ampliar" at bounding box center [200, 111] width 12 height 12
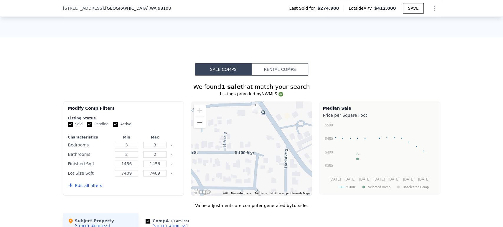
drag, startPoint x: 212, startPoint y: 120, endPoint x: 291, endPoint y: 217, distance: 125.2
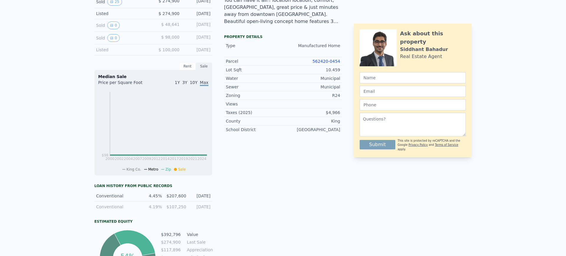
scroll to position [0, 0]
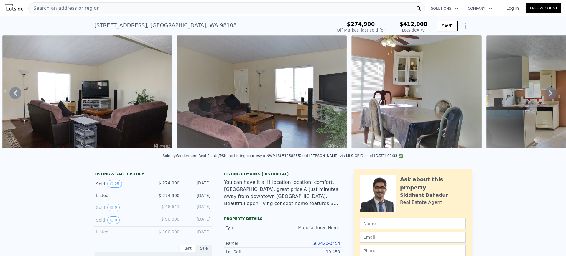
click at [271, 8] on div "Search an address or region" at bounding box center [226, 8] width 397 height 12
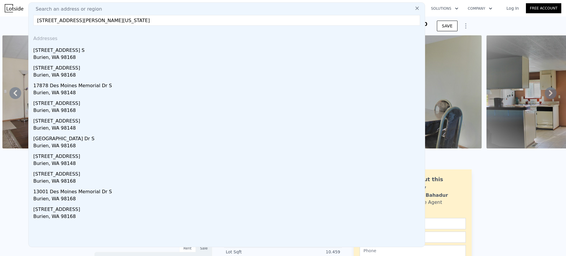
click at [46, 19] on input "9974 Des Moines Memorial Dr S Burien, Washington" at bounding box center [226, 20] width 387 height 11
drag, startPoint x: 151, startPoint y: 24, endPoint x: 125, endPoint y: 22, distance: 26.6
click at [125, 22] on input "9941 Des Moines Memorial Dr S Burien, Washington" at bounding box center [226, 20] width 387 height 11
click at [46, 21] on input "9941 Des Moines Memorial Dr S Burien, king country" at bounding box center [226, 20] width 387 height 11
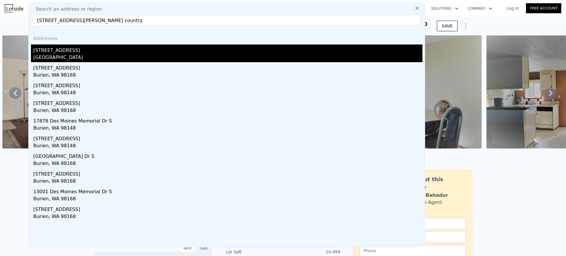
type input "9929 Des Moines Memorial Dr S Burien, king country"
click at [60, 53] on div "9929 Des Moines Memorial Dr" at bounding box center [227, 48] width 389 height 9
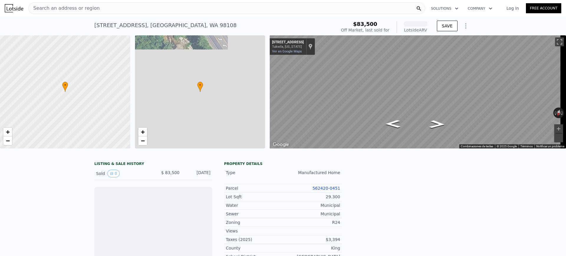
scroll to position [0, 2]
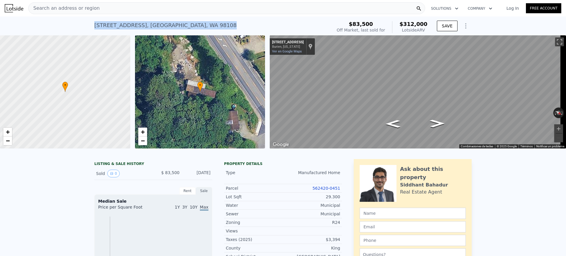
drag, startPoint x: 254, startPoint y: 25, endPoint x: 83, endPoint y: 21, distance: 170.9
click at [83, 21] on div "9929 Des Moines Memorial Dr , Boulevard Park , WA 98108 Sold Jul 2001 for $83,5…" at bounding box center [283, 25] width 566 height 19
copy div "9929 Des Moines Memorial Dr , Boulevard Park , WA 98108"
click at [318, 191] on link "562420-0451" at bounding box center [326, 188] width 28 height 5
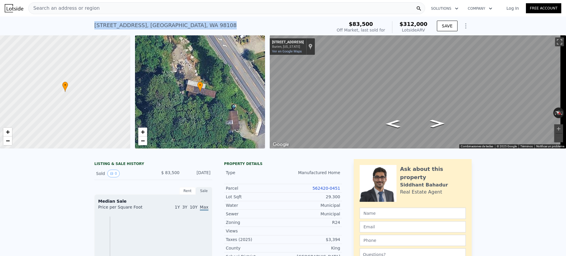
copy div "9929 Des Moines Memorial Dr , Boulevard Park , WA 98108"
drag, startPoint x: 91, startPoint y: 179, endPoint x: 215, endPoint y: 178, distance: 124.0
copy div "Sold 0 $ 83,500 Jul 9, 2001"
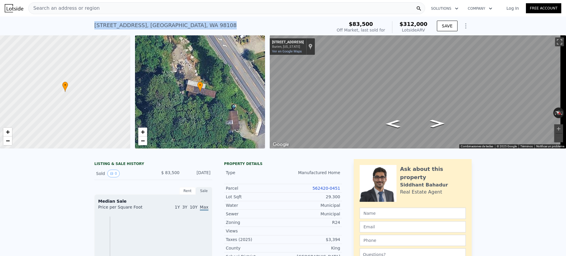
drag, startPoint x: 247, startPoint y: 28, endPoint x: 202, endPoint y: 26, distance: 45.1
click at [202, 26] on div "9929 Des Moines Memorial Dr , Boulevard Park , WA 98108 Sold Jul 2001 for $83,5…" at bounding box center [211, 27] width 235 height 16
click at [236, 26] on div "9929 Des Moines Memorial Dr , Boulevard Park , WA 98108 Sold Jul 2001 for $83,5…" at bounding box center [211, 27] width 235 height 16
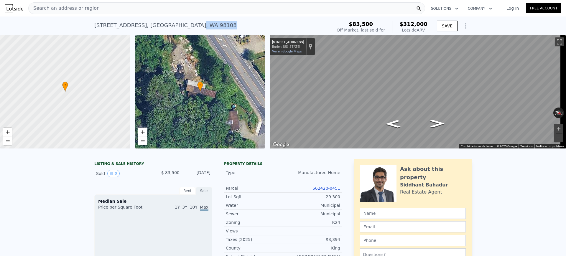
click at [231, 26] on div "9929 Des Moines Memorial Dr , Boulevard Park , WA 98108 Sold Jul 2001 for $83,5…" at bounding box center [211, 27] width 235 height 16
drag, startPoint x: 83, startPoint y: 28, endPoint x: 256, endPoint y: 25, distance: 172.9
click at [256, 25] on div "9929 Des Moines Memorial Dr , Boulevard Park , WA 98108 Sold Jul 2001 for $83,5…" at bounding box center [283, 25] width 566 height 19
copy div "9929 Des Moines Memorial Dr , Boulevard Park , WA 98108"
click at [324, 191] on link "562420-0451" at bounding box center [326, 188] width 28 height 5
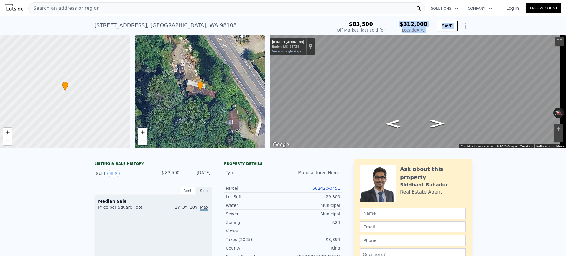
drag, startPoint x: 404, startPoint y: 24, endPoint x: 461, endPoint y: 24, distance: 57.2
click at [461, 24] on div "$83,500 Off Market, last sold for $312,000 Lotside ARV SAVE" at bounding box center [402, 27] width 137 height 16
click at [401, 23] on div "$312,000 Lotside ARV" at bounding box center [409, 27] width 35 height 12
click at [483, 25] on div "9929 Des Moines Memorial Dr , Boulevard Park , WA 98108 Sold Jul 2001 for $83,5…" at bounding box center [283, 25] width 566 height 19
click at [407, 23] on span "$312,000" at bounding box center [413, 24] width 28 height 6
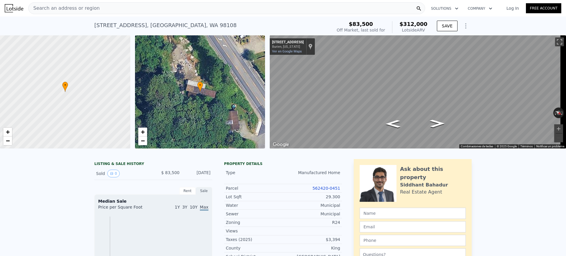
drag, startPoint x: 403, startPoint y: 22, endPoint x: 426, endPoint y: 29, distance: 23.4
click at [426, 29] on div "$312,000 Lotside ARV" at bounding box center [409, 27] width 35 height 12
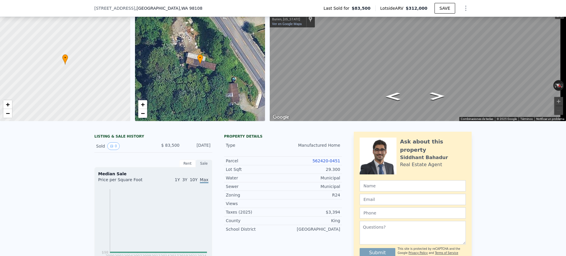
scroll to position [35, 0]
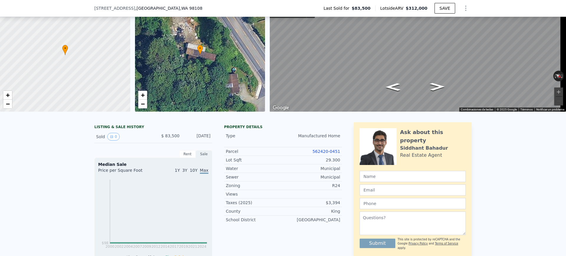
click at [224, 164] on div "Lot Sqft 29.300" at bounding box center [283, 160] width 118 height 9
